Goal: Information Seeking & Learning: Find contact information

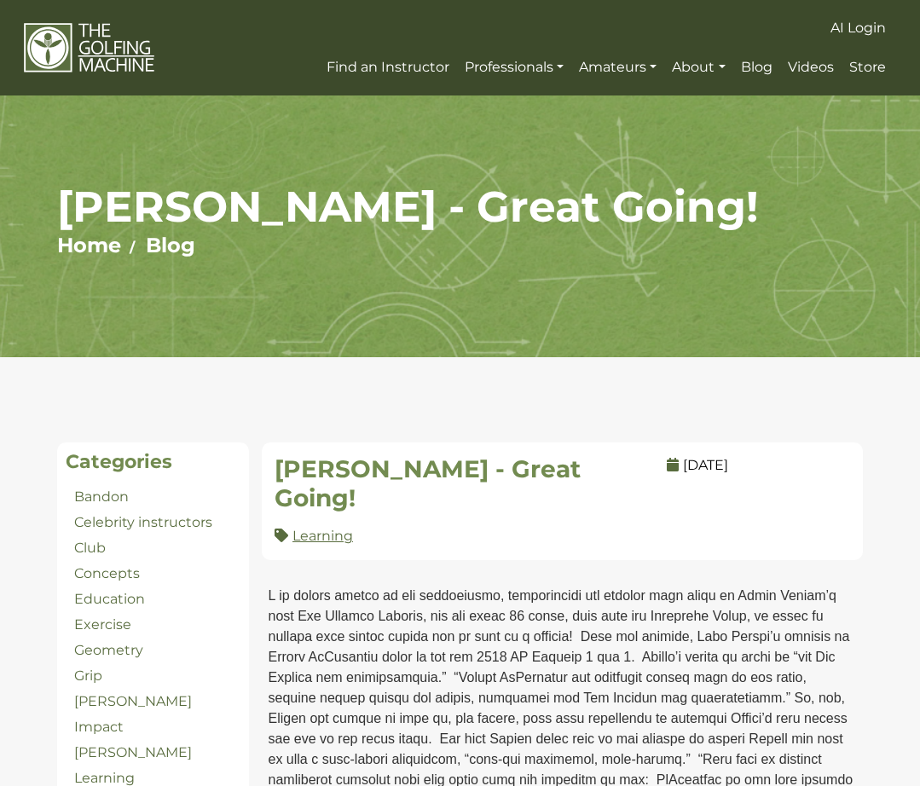
click at [181, 523] on link "Celebrity instructors" at bounding box center [143, 522] width 138 height 16
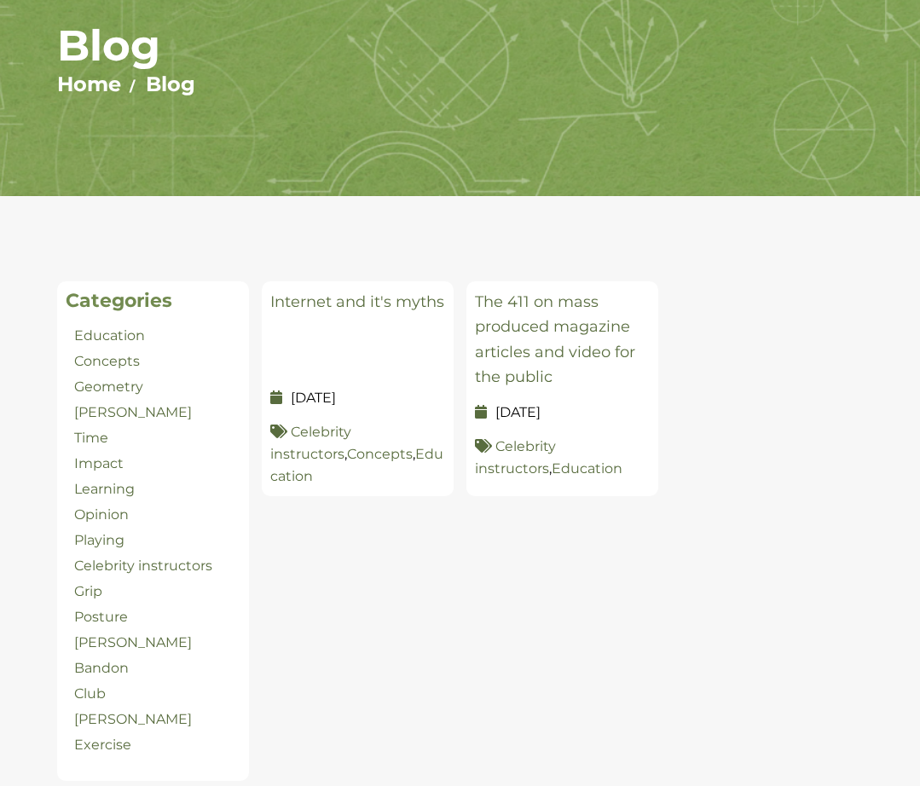
scroll to position [182, 0]
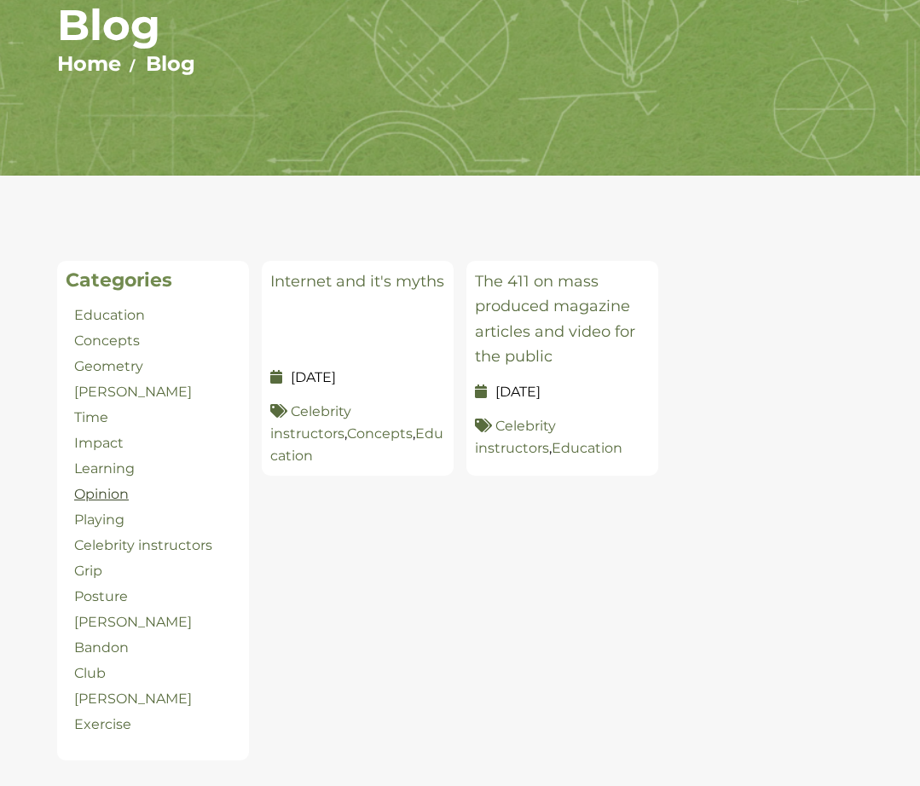
click at [100, 499] on link "Opinion" at bounding box center [101, 494] width 55 height 16
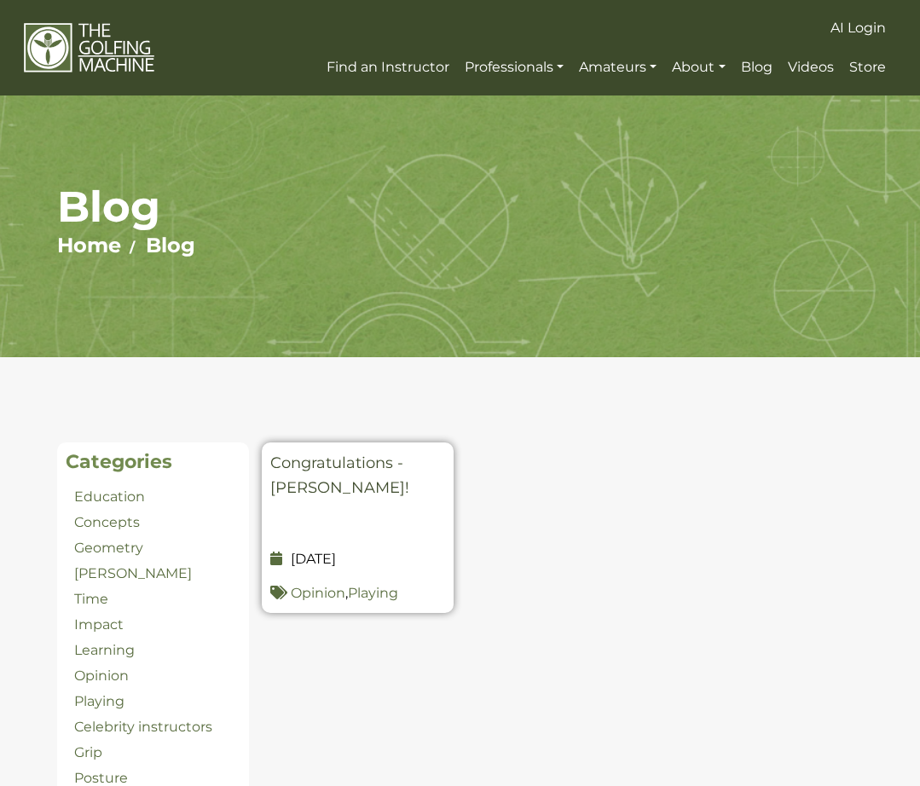
click at [324, 479] on link "Congratulations - Justin Rose!" at bounding box center [339, 474] width 139 height 43
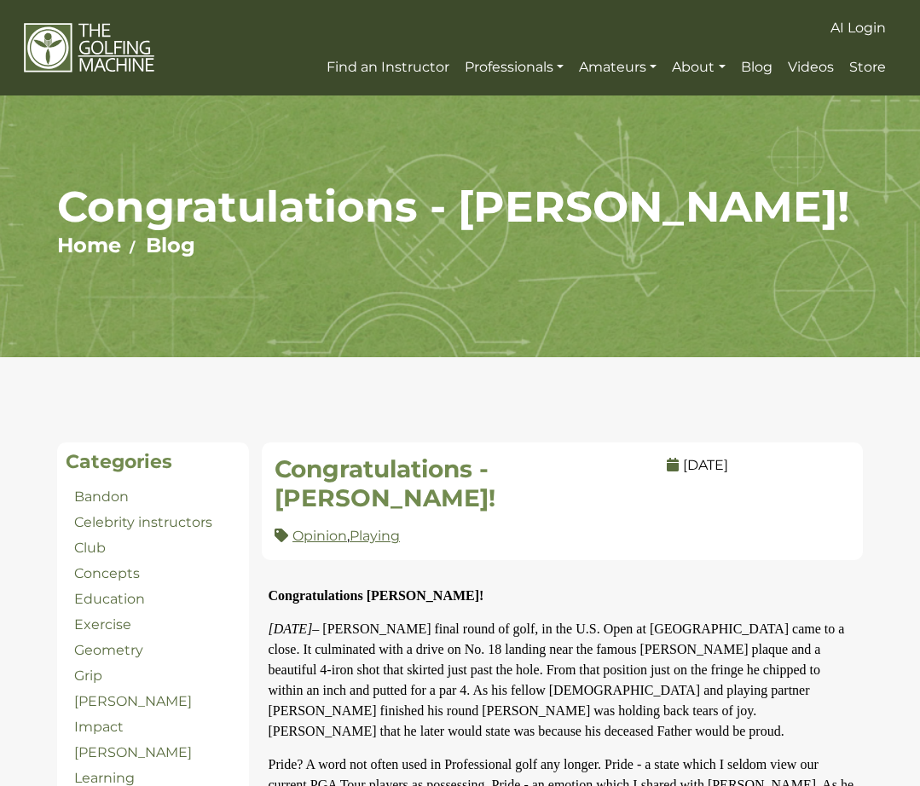
click at [112, 55] on img at bounding box center [89, 47] width 131 height 50
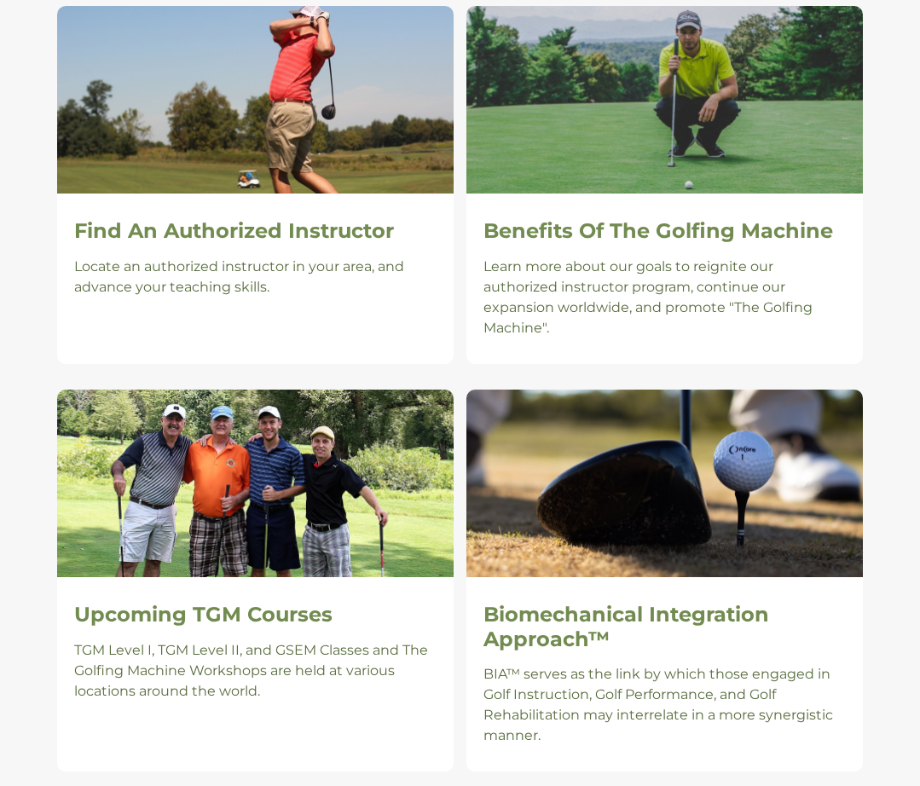
scroll to position [1310, 0]
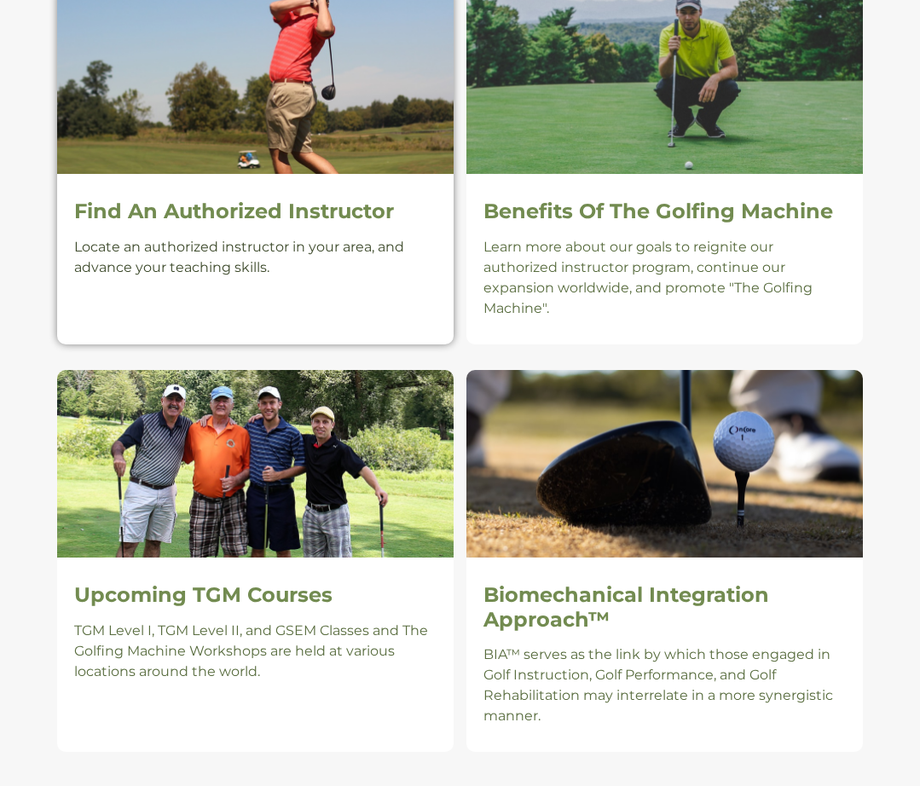
click at [236, 199] on h2 "Find An Authorized Instructor" at bounding box center [255, 211] width 362 height 25
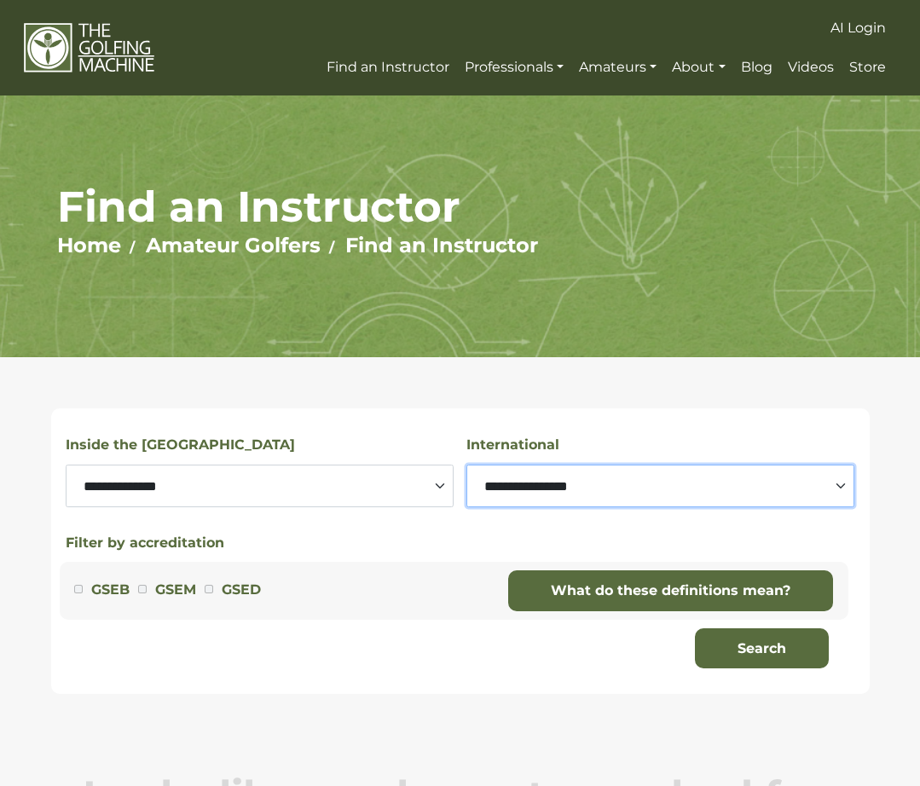
click at [592, 465] on select "**********" at bounding box center [660, 485] width 388 height 43
select select "*********"
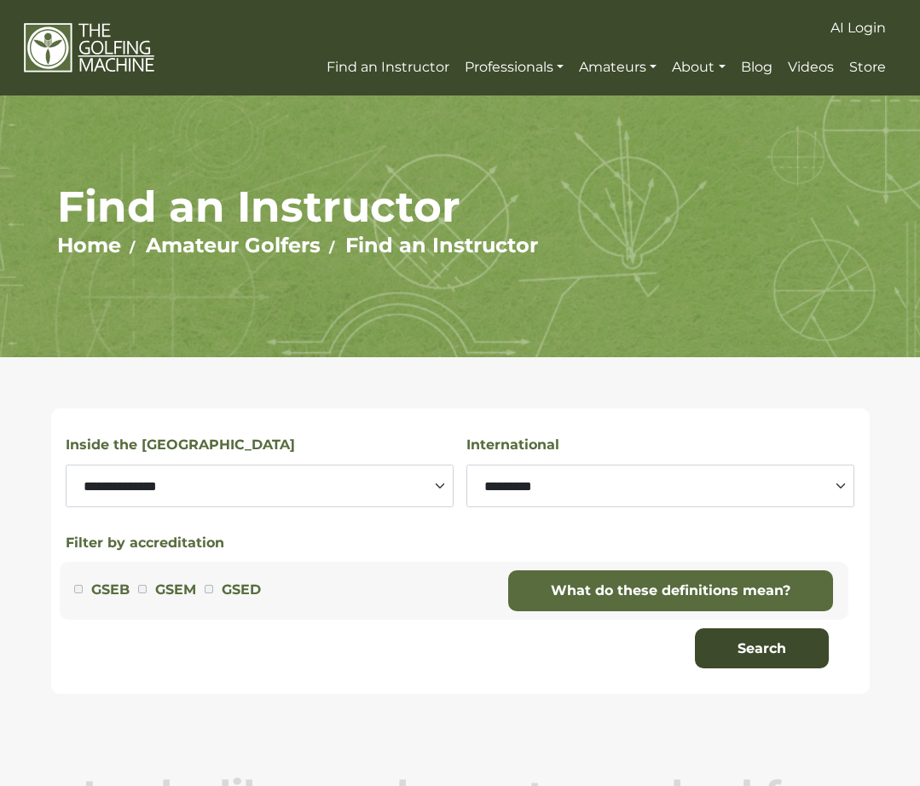
click at [770, 650] on button "Search" at bounding box center [762, 648] width 134 height 41
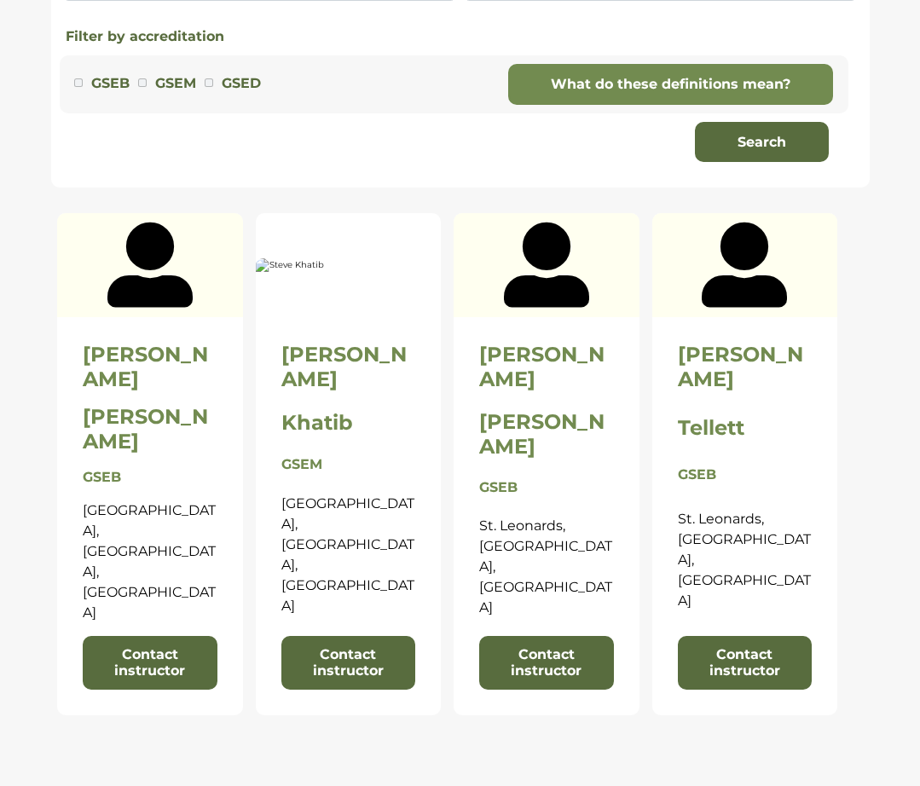
scroll to position [551, 0]
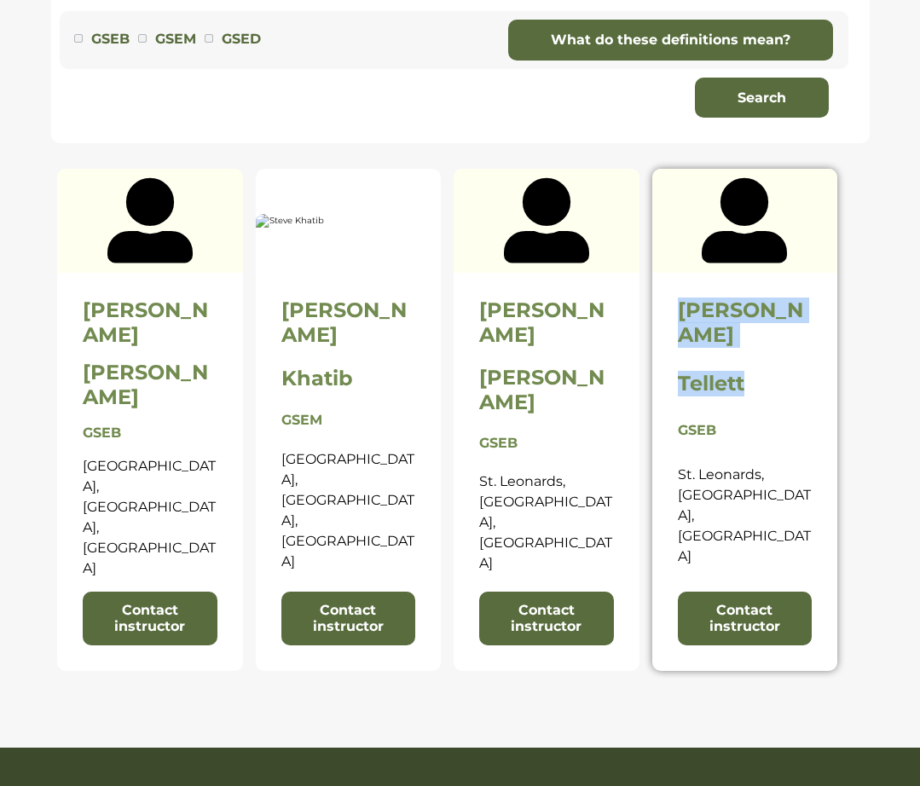
drag, startPoint x: 793, startPoint y: 354, endPoint x: 682, endPoint y: 315, distance: 117.2
click at [682, 315] on div "[PERSON_NAME] GSEB [GEOGRAPHIC_DATA][PERSON_NAME], [GEOGRAPHIC_DATA], [GEOGRAPH…" at bounding box center [745, 471] width 186 height 397
click at [689, 316] on my-1 "[PERSON_NAME]" at bounding box center [744, 322] width 135 height 49
drag, startPoint x: 674, startPoint y: 307, endPoint x: 763, endPoint y: 355, distance: 101.1
click at [763, 355] on div "Chris Tellett GSEB St. Leonards, New South Wales, Australia Contact instructor" at bounding box center [745, 471] width 186 height 397
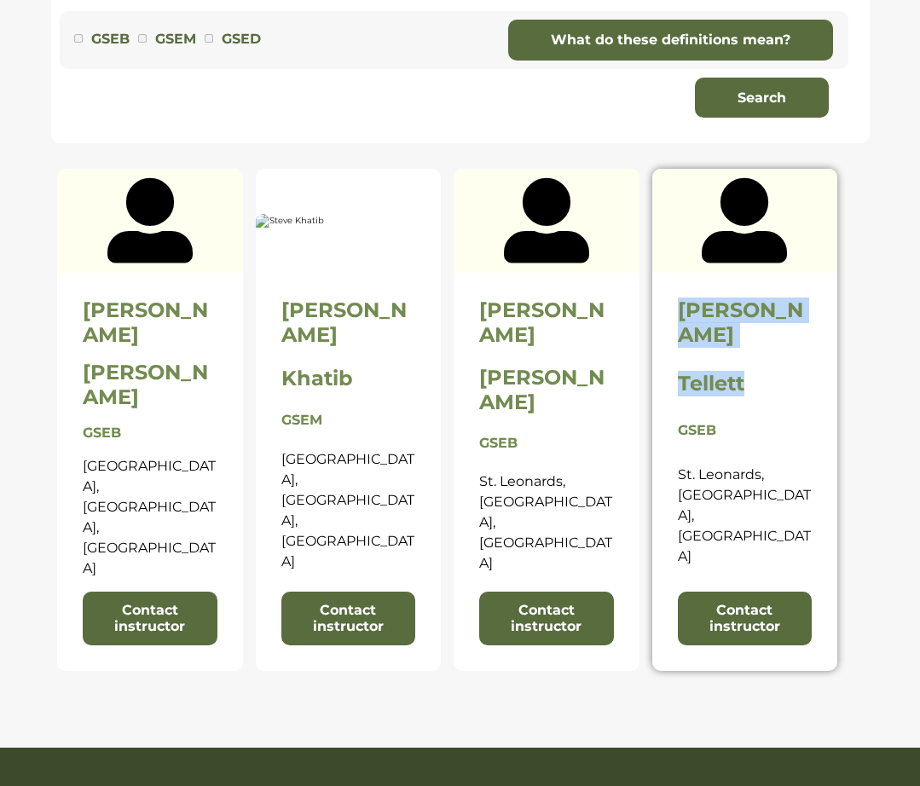
copy div "Chris Tellett"
